Goal: Transaction & Acquisition: Purchase product/service

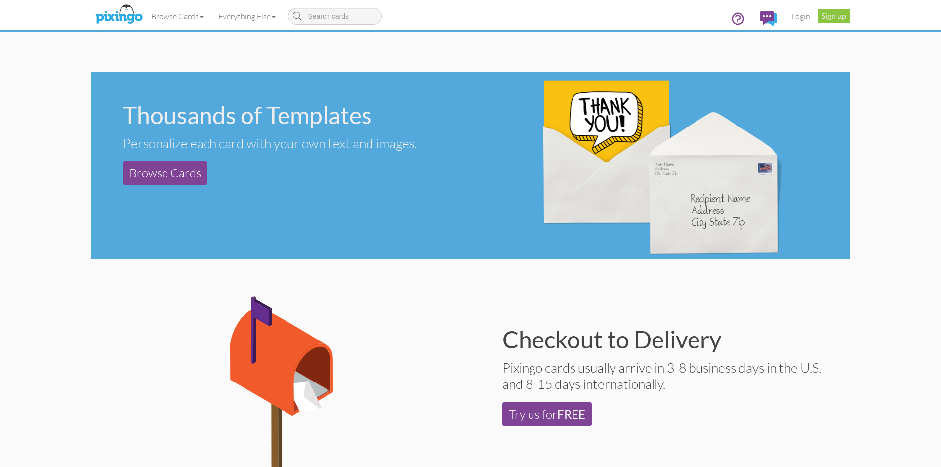
scroll to position [296, 0]
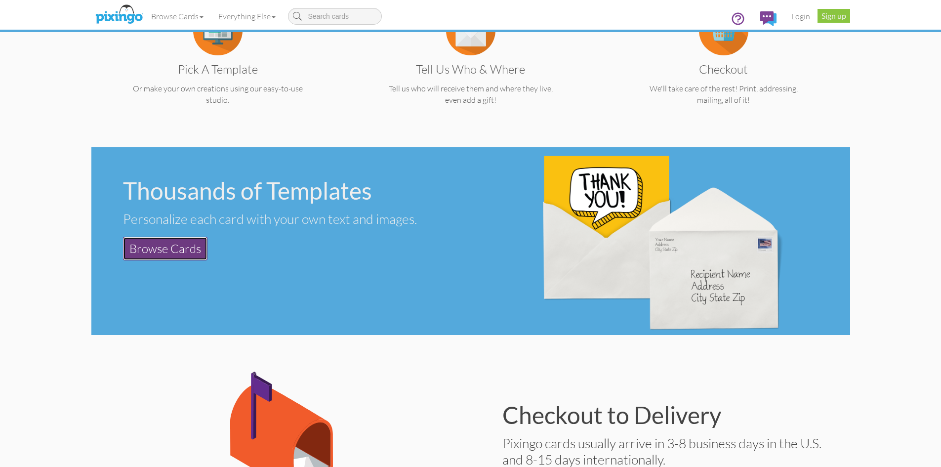
click at [173, 255] on link "Browse Cards" at bounding box center [165, 249] width 84 height 24
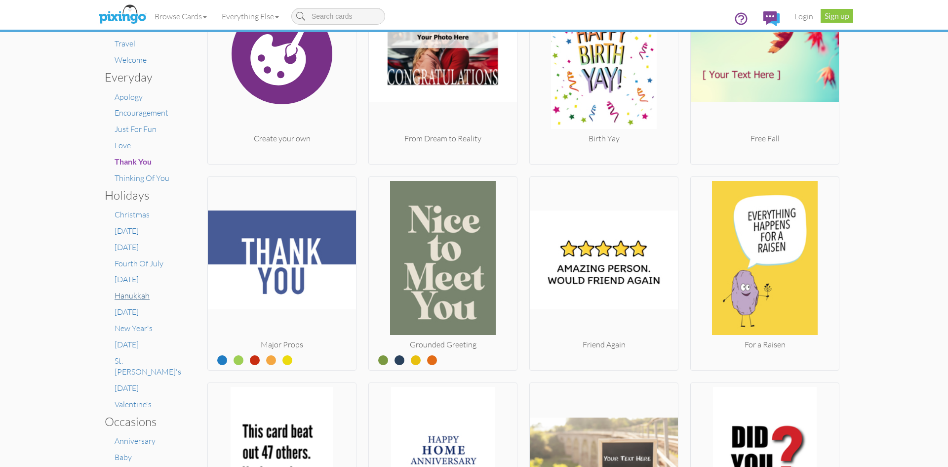
scroll to position [296, 0]
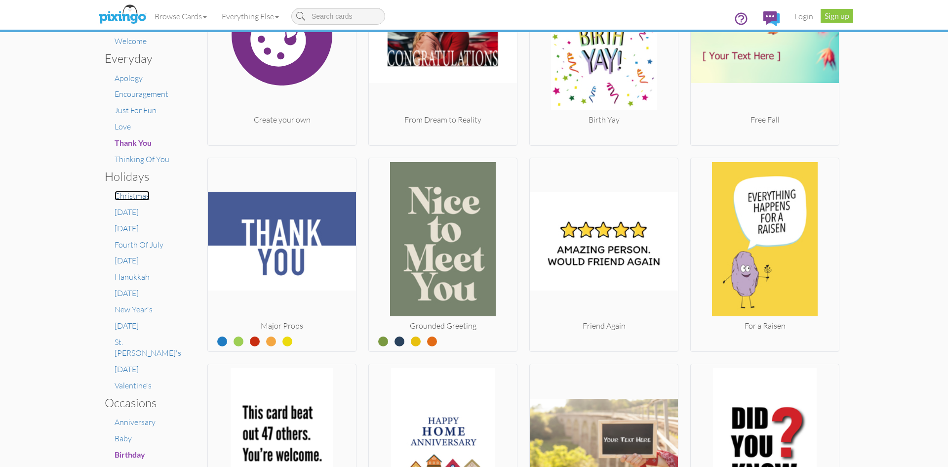
click at [127, 194] on span "Christmas" at bounding box center [132, 196] width 35 height 10
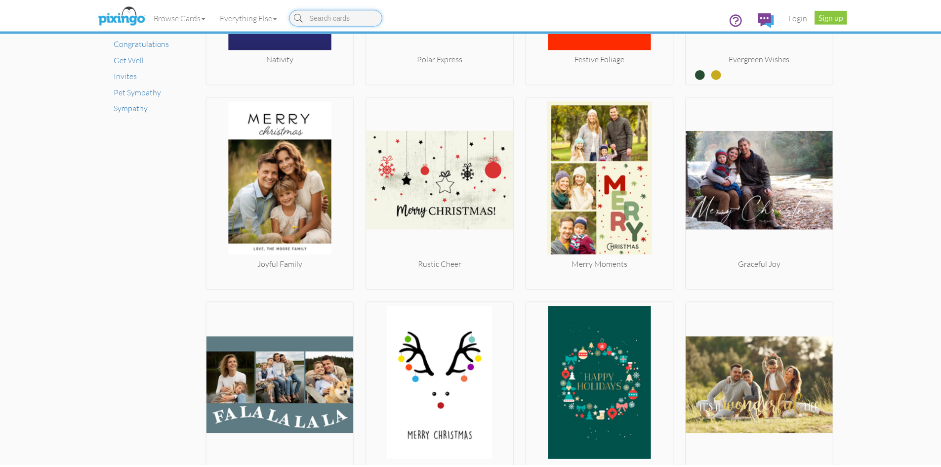
scroll to position [494, 0]
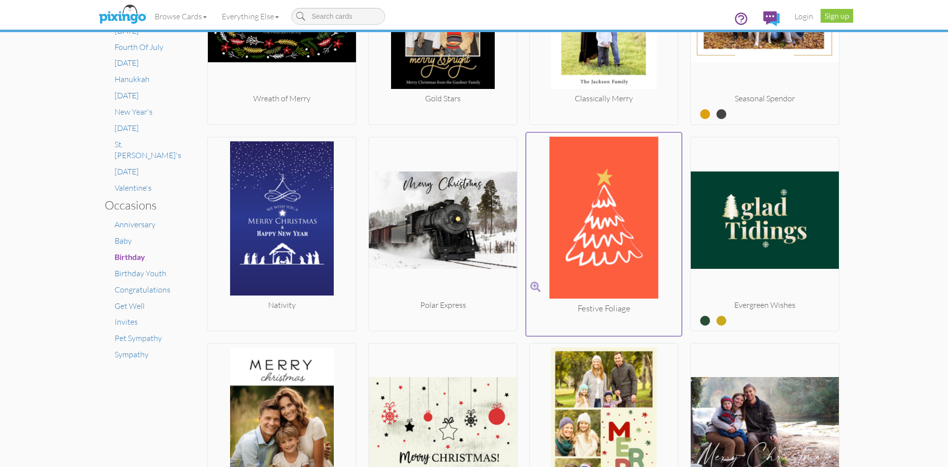
click at [599, 199] on img at bounding box center [604, 219] width 156 height 166
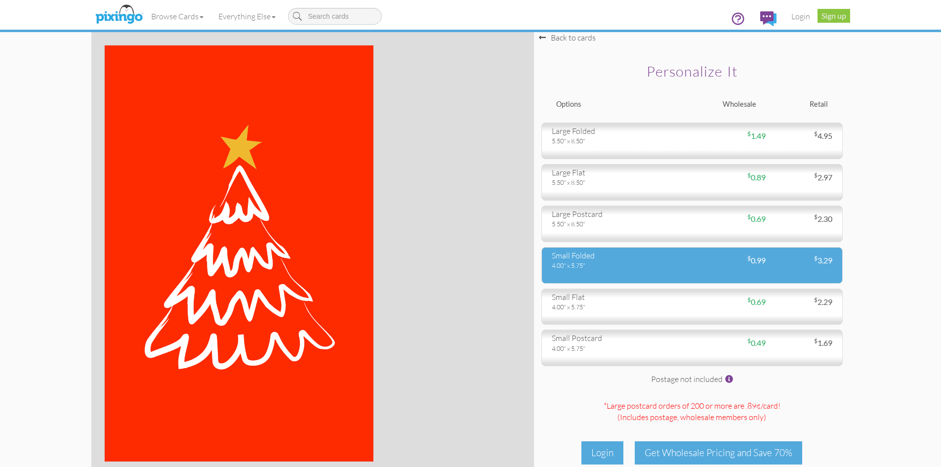
click at [581, 273] on div "small folded 4.00" x 5.75" $ 0.99 $ 3.29" at bounding box center [691, 265] width 301 height 37
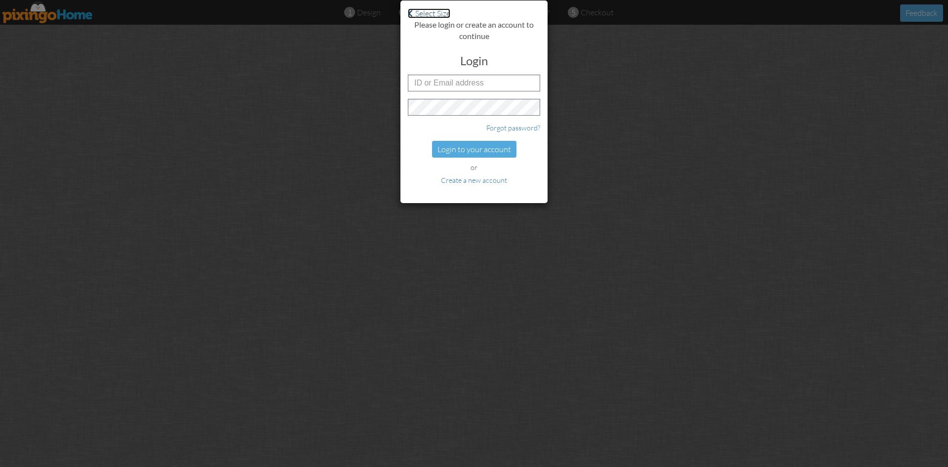
drag, startPoint x: 436, startPoint y: 13, endPoint x: 417, endPoint y: 16, distance: 19.4
click at [435, 13] on link "Select Size" at bounding box center [429, 13] width 42 height 10
